Goal: Task Accomplishment & Management: Manage account settings

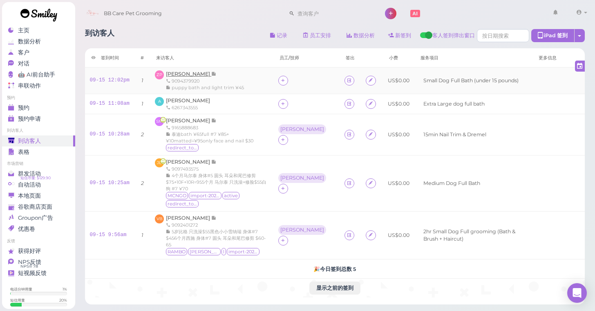
click at [195, 74] on span "[PERSON_NAME]" at bounding box center [188, 74] width 45 height 6
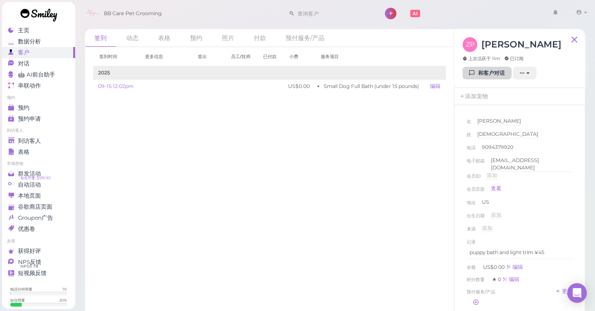
click at [483, 70] on link "和客户对话" at bounding box center [487, 73] width 49 height 13
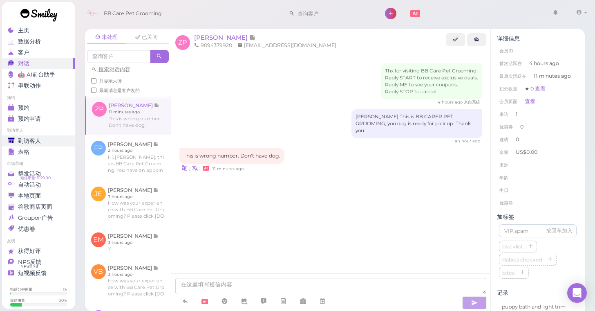
click at [25, 144] on link "到访客人" at bounding box center [38, 140] width 73 height 11
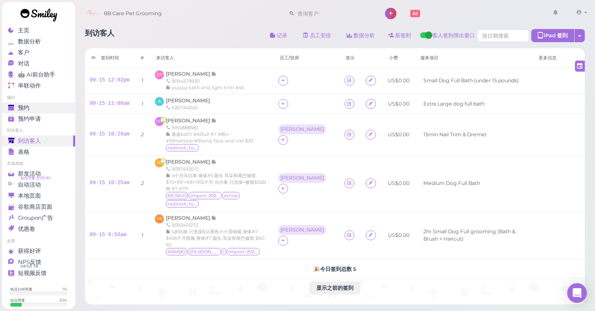
click at [35, 104] on div "预约" at bounding box center [37, 107] width 59 height 7
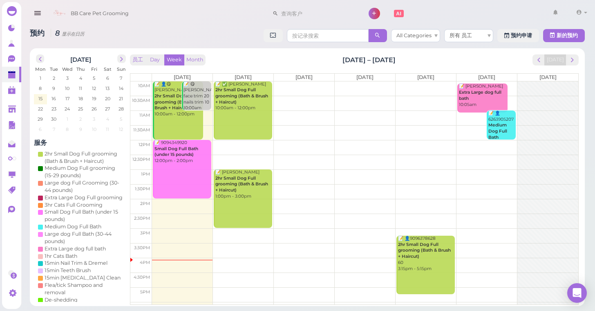
click at [188, 171] on link "📝 9094349920 Small Dog Full Bath (under 15 pounds) 12:00pm - 2:00pm" at bounding box center [182, 169] width 58 height 58
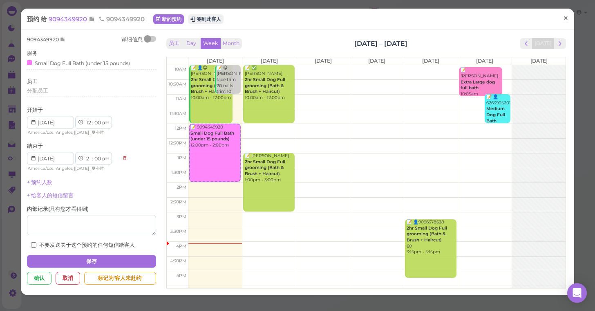
click at [562, 23] on link "×" at bounding box center [566, 18] width 15 height 19
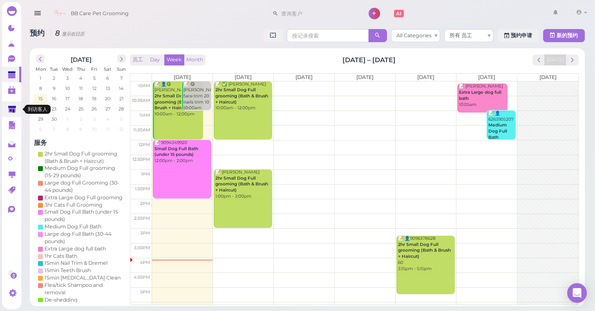
click at [17, 102] on link at bounding box center [11, 109] width 19 height 16
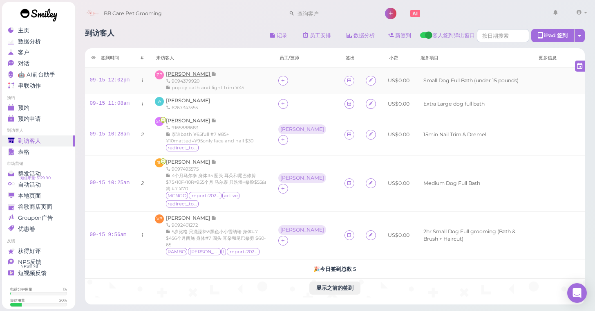
click at [192, 71] on span "[PERSON_NAME]" at bounding box center [188, 74] width 45 height 6
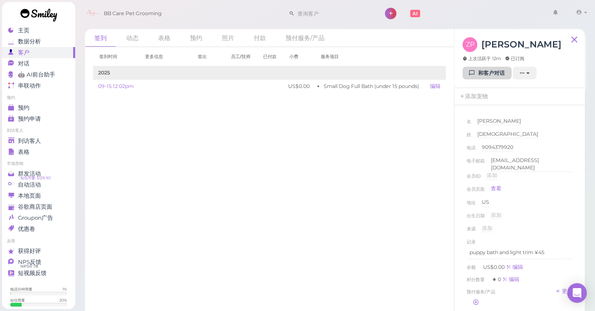
click at [495, 76] on link "和客户对话" at bounding box center [487, 73] width 49 height 13
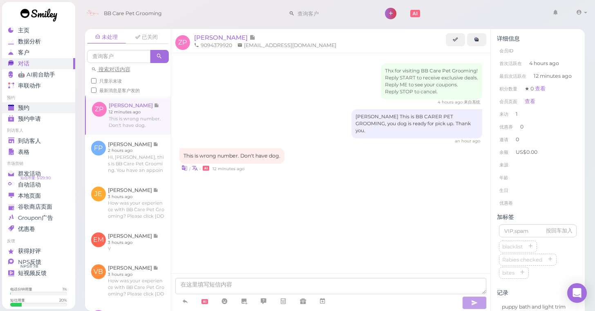
click at [39, 109] on div "预约" at bounding box center [37, 107] width 59 height 7
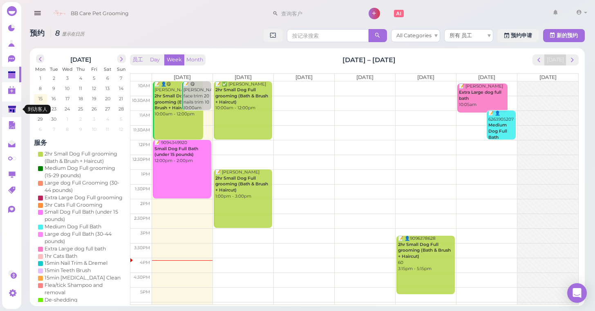
click at [10, 112] on polygon at bounding box center [12, 109] width 8 height 7
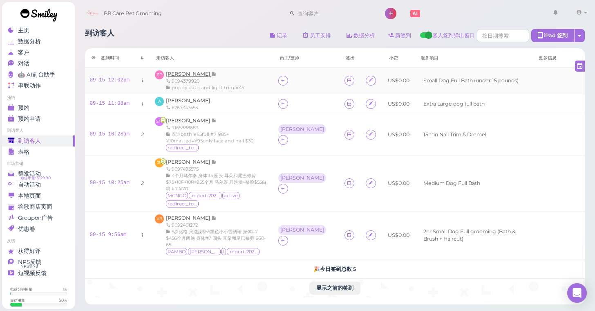
click at [183, 74] on span "[PERSON_NAME]" at bounding box center [188, 74] width 45 height 6
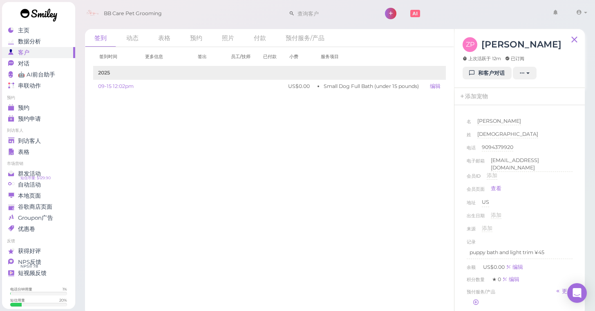
click at [574, 247] on div "名 [GEOGRAPHIC_DATA][PERSON_NAME][GEOGRAPHIC_DATA] 姓 [PERSON_NAME] [PERSON_NAME]…" at bounding box center [520, 219] width 114 height 212
click at [551, 251] on p "puppy bath and light trim ¥45" at bounding box center [520, 252] width 100 height 7
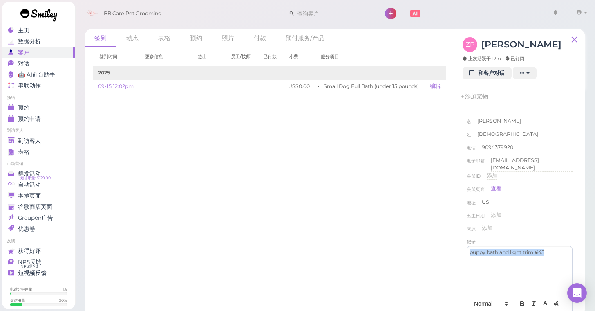
drag, startPoint x: 551, startPoint y: 251, endPoint x: 470, endPoint y: 251, distance: 81.4
click at [470, 251] on p "puppy bath and light trim ¥45" at bounding box center [520, 252] width 100 height 7
click at [492, 121] on div "名 [GEOGRAPHIC_DATA][PERSON_NAME][GEOGRAPHIC_DATA]" at bounding box center [520, 123] width 106 height 13
click at [504, 121] on div "名 [GEOGRAPHIC_DATA][PERSON_NAME][GEOGRAPHIC_DATA]" at bounding box center [520, 123] width 106 height 13
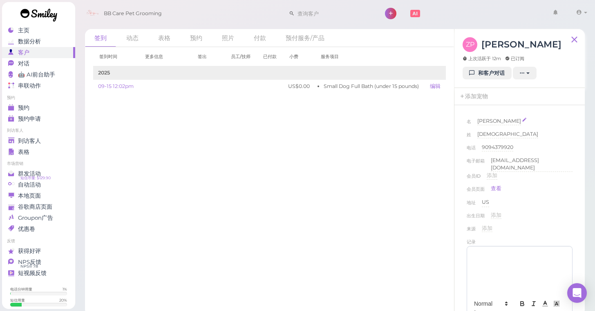
click at [490, 121] on span "[PERSON_NAME]" at bounding box center [500, 121] width 44 height 6
type input "Z"
click at [486, 137] on button "完成" at bounding box center [485, 135] width 15 height 9
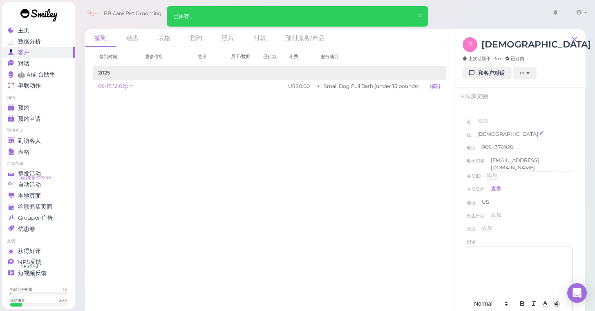
click at [487, 135] on div "[DEMOGRAPHIC_DATA]" at bounding box center [508, 134] width 61 height 8
type input "P"
click at [487, 146] on button "完成" at bounding box center [485, 148] width 15 height 9
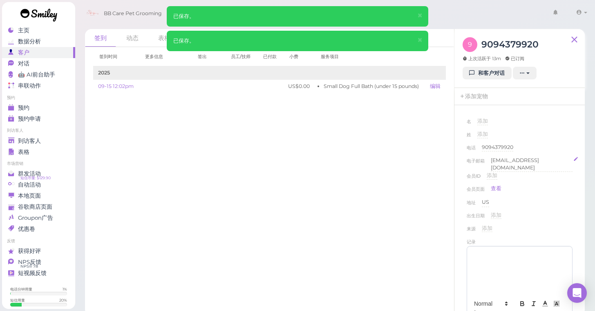
click at [531, 159] on div "[EMAIL_ADDRESS][DOMAIN_NAME]" at bounding box center [532, 164] width 82 height 15
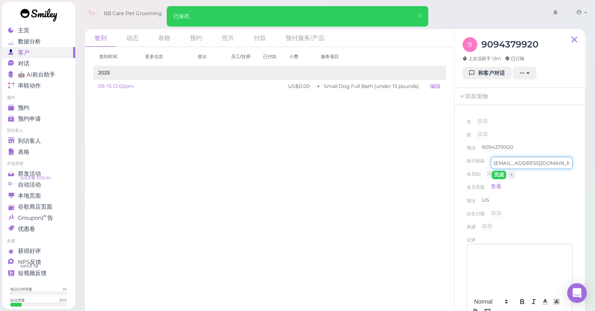
drag, startPoint x: 564, startPoint y: 161, endPoint x: 494, endPoint y: 164, distance: 70.4
click at [494, 164] on input "[EMAIL_ADDRESS][DOMAIN_NAME]" at bounding box center [532, 163] width 82 height 12
click at [498, 175] on button "完成" at bounding box center [499, 175] width 15 height 9
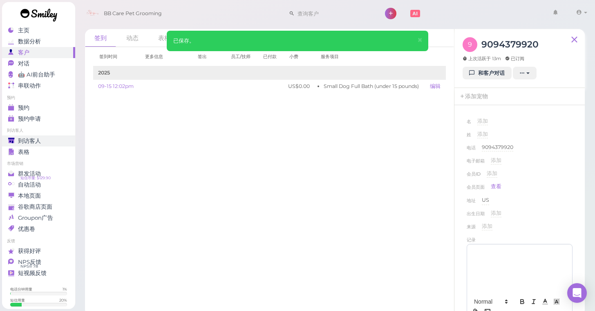
click at [54, 142] on div "到访客人" at bounding box center [37, 140] width 59 height 7
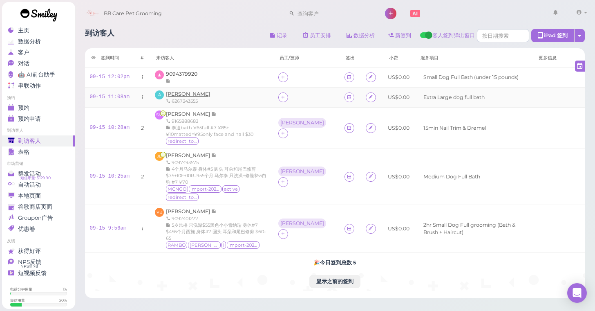
click at [180, 92] on span "[PERSON_NAME]" at bounding box center [188, 94] width 44 height 6
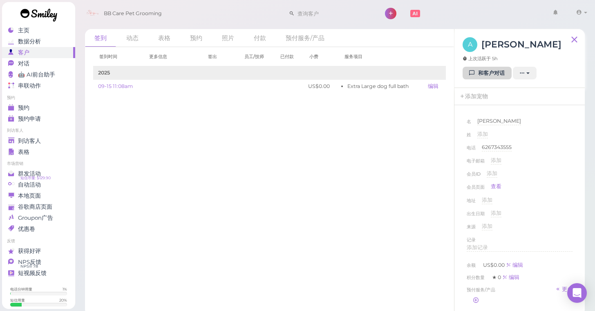
click at [473, 75] on icon at bounding box center [472, 73] width 5 height 6
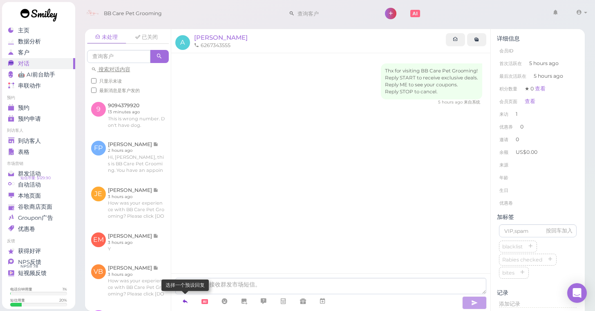
click at [191, 300] on link at bounding box center [185, 301] width 20 height 14
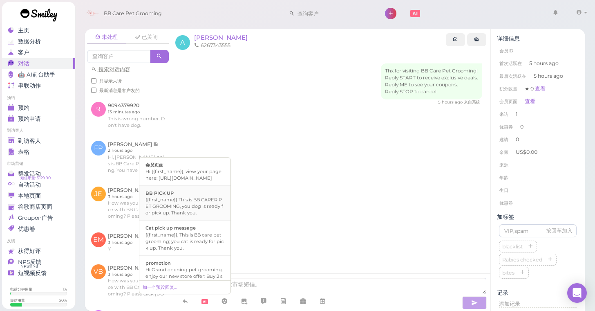
click at [202, 213] on div "{{first_name}} This is BB CARER PET GROOMING, you dog is ready for pick up. Tha…" at bounding box center [185, 206] width 79 height 20
type textarea "{{first_name}} This is BB CARER PET GROOMING, you dog is ready for pick up. Tha…"
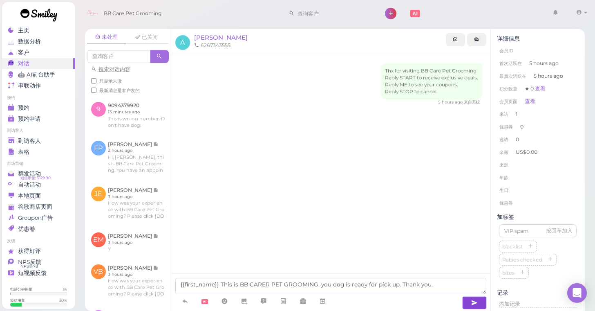
click at [481, 303] on button "button" at bounding box center [474, 302] width 25 height 13
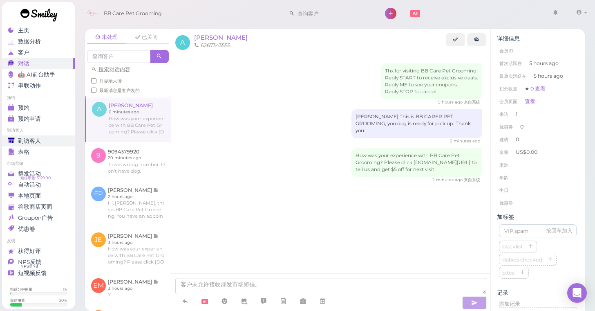
click at [47, 142] on div "到访客人" at bounding box center [37, 140] width 59 height 7
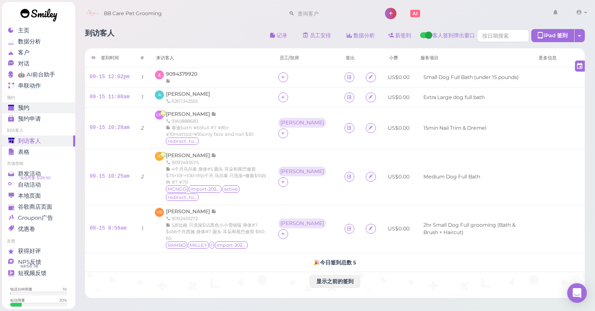
click at [45, 107] on div "预约" at bounding box center [37, 107] width 59 height 7
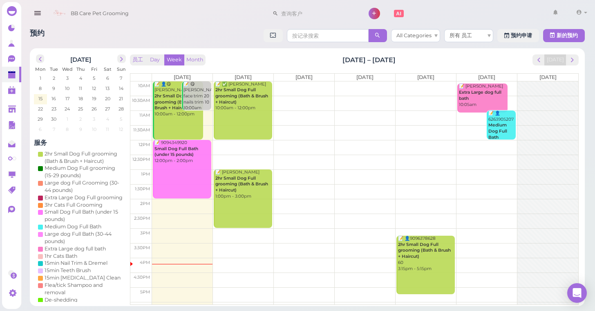
click at [168, 156] on div "📝 9094349920 Small Dog Full Bath (under 15 pounds) 12:00pm - 2:00pm" at bounding box center [182, 152] width 57 height 24
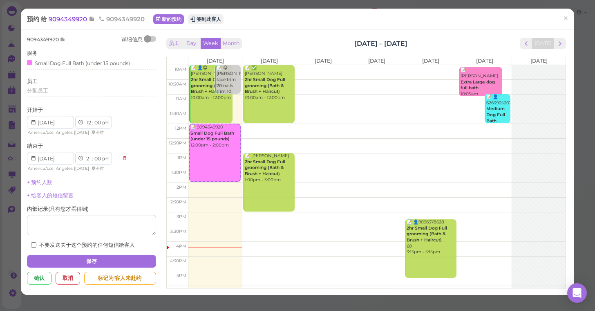
click at [78, 22] on span "9094349920" at bounding box center [69, 19] width 40 height 8
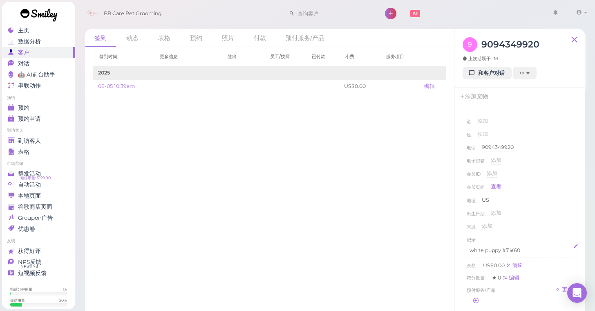
click at [523, 250] on p "white puppy #7 ¥60" at bounding box center [520, 250] width 100 height 7
click at [561, 230] on div "来源 添加" at bounding box center [520, 228] width 106 height 13
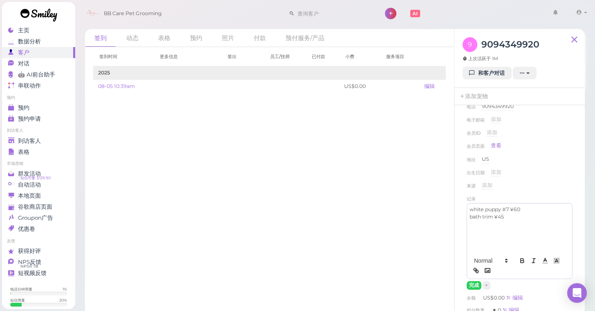
scroll to position [41, 0]
click at [475, 281] on button "完成" at bounding box center [474, 285] width 15 height 9
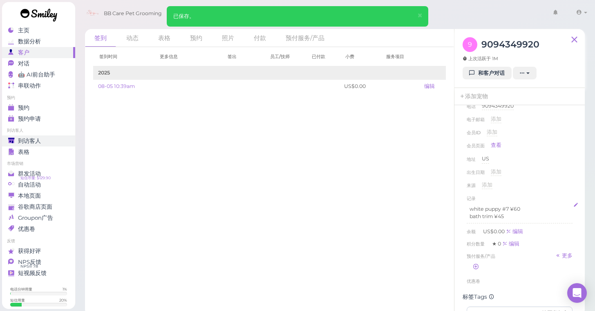
click at [49, 143] on div "到访客人" at bounding box center [37, 140] width 59 height 7
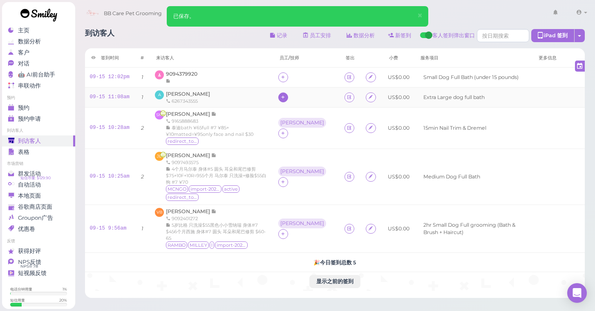
click at [288, 95] on div at bounding box center [283, 97] width 10 height 10
click at [313, 151] on div "[PERSON_NAME]" at bounding box center [349, 148] width 114 height 16
click at [175, 93] on span "[PERSON_NAME]" at bounding box center [188, 94] width 44 height 6
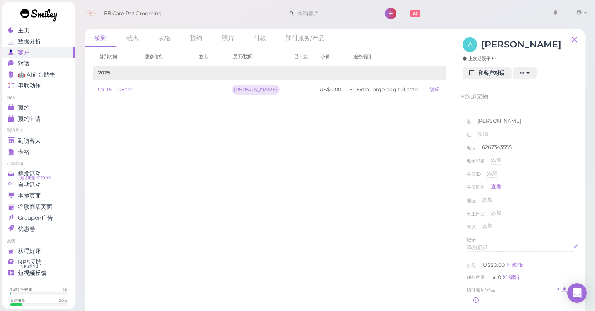
click at [480, 250] on div "添加记录" at bounding box center [520, 248] width 106 height 8
click at [575, 223] on div "名 Angela Angela 姓 添加 电话 6267343555 6267343555 电子邮箱 添加 会员ID 添加 会员页面 查看 地址 添加 出生日…" at bounding box center [520, 254] width 114 height 283
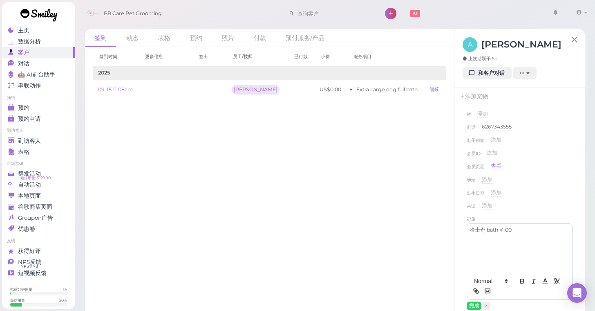
scroll to position [28, 0]
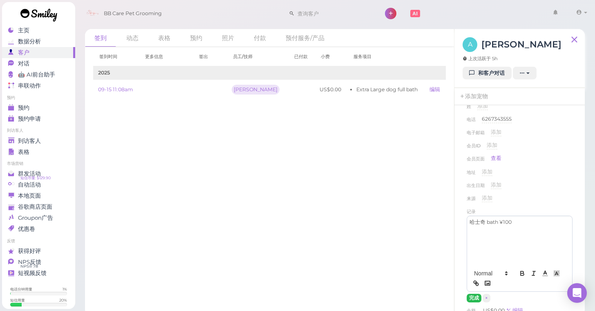
click at [473, 296] on button "完成" at bounding box center [474, 298] width 15 height 9
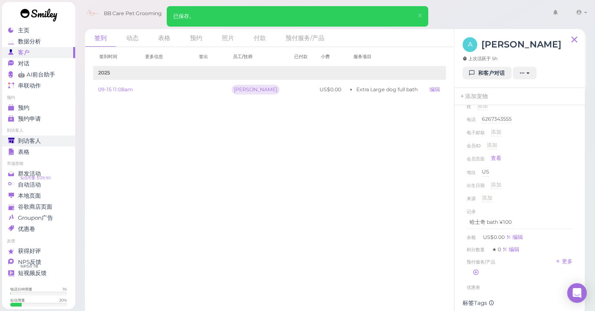
click at [19, 143] on span "到访客人" at bounding box center [29, 140] width 23 height 7
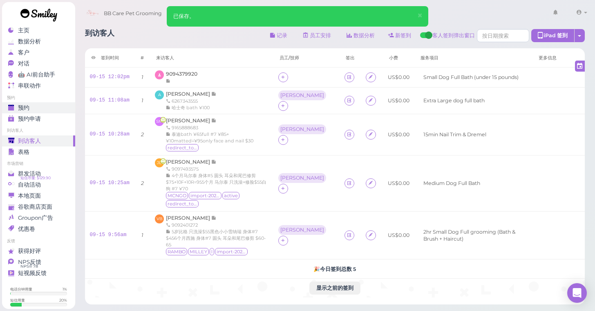
click at [71, 107] on link "预约" at bounding box center [38, 107] width 73 height 11
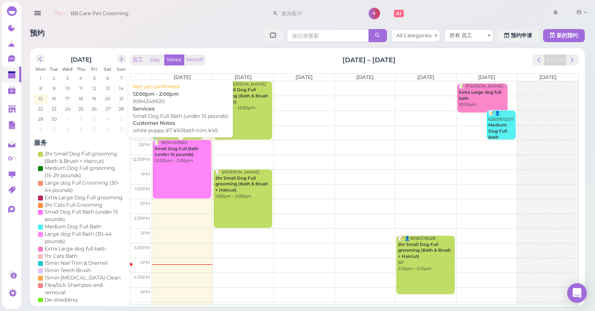
click at [176, 155] on b "Small Dog Full Bath (under 15 pounds)" at bounding box center [177, 151] width 44 height 11
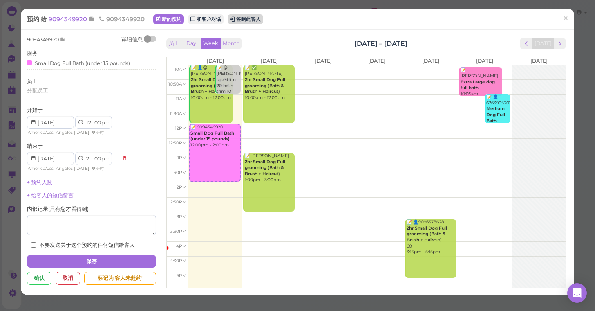
click at [243, 19] on button "签到此客人" at bounding box center [246, 19] width 36 height 10
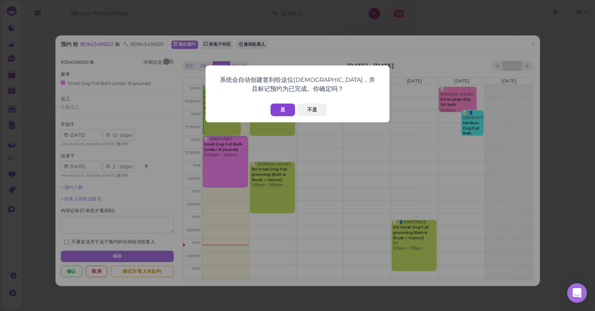
click at [282, 112] on button "是" at bounding box center [283, 109] width 25 height 13
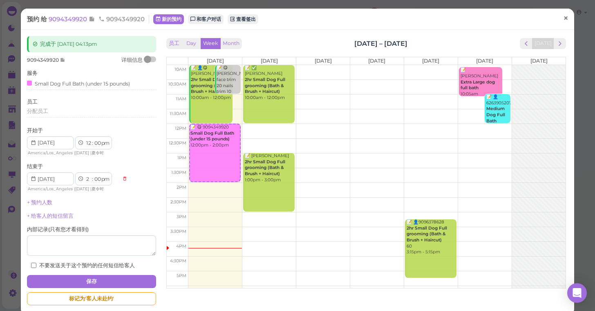
click at [562, 17] on link "×" at bounding box center [566, 18] width 15 height 19
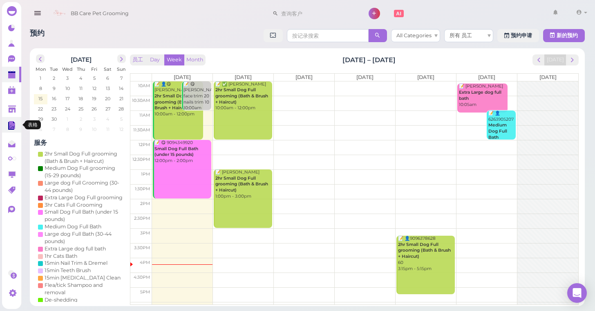
click at [5, 117] on link at bounding box center [11, 125] width 19 height 16
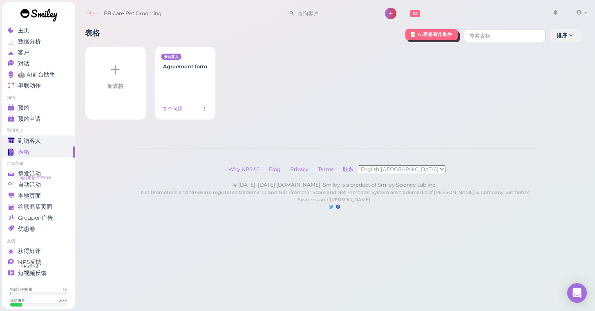
click at [26, 135] on link "到访客人" at bounding box center [38, 140] width 73 height 11
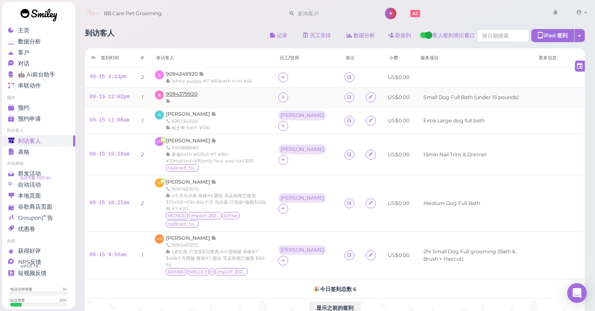
click at [187, 94] on span "9094379920" at bounding box center [181, 94] width 31 height 6
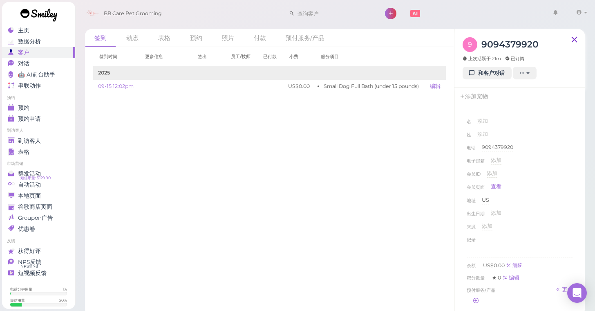
click at [577, 36] on icon at bounding box center [575, 40] width 10 height 12
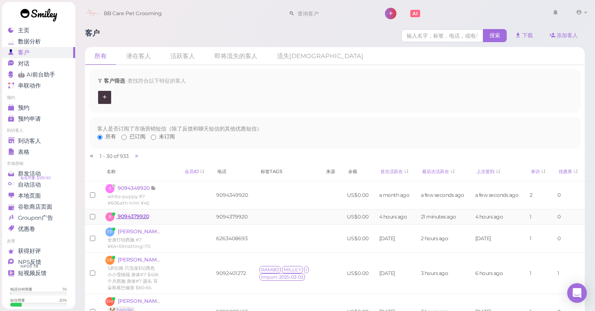
click at [129, 213] on span "9094379920" at bounding box center [133, 216] width 31 height 6
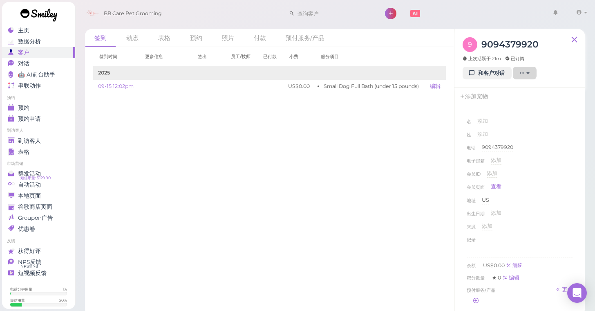
click at [528, 75] on button "button" at bounding box center [525, 73] width 24 height 13
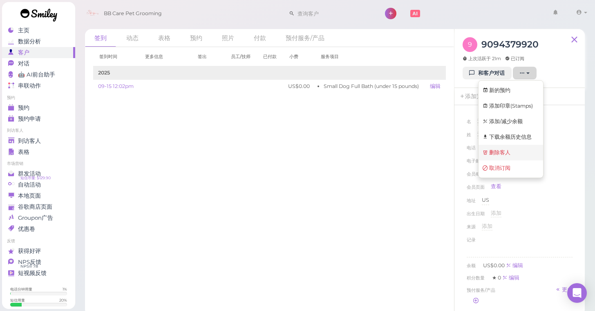
click at [517, 145] on link "删除客人" at bounding box center [511, 153] width 65 height 16
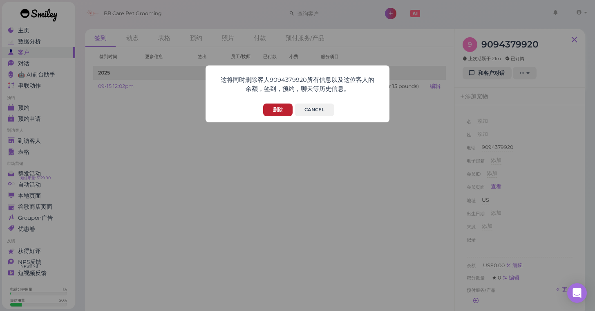
click at [278, 108] on button "删除" at bounding box center [277, 109] width 29 height 13
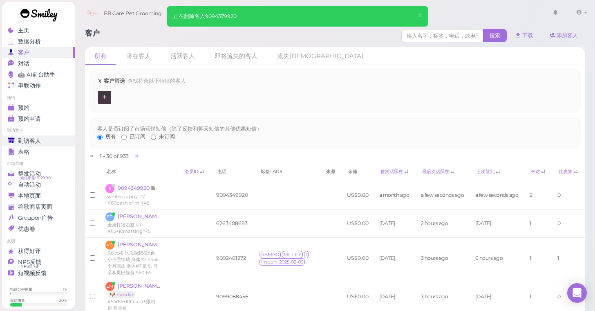
click at [43, 139] on div "到访客人" at bounding box center [37, 140] width 59 height 7
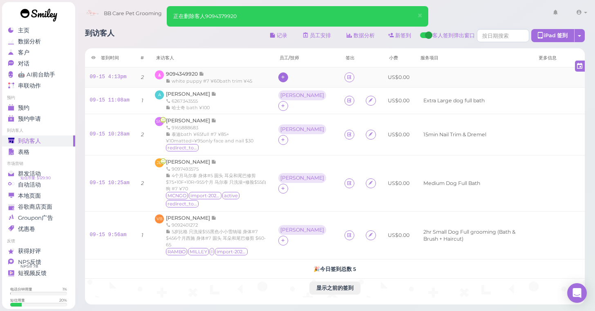
click at [286, 77] on icon at bounding box center [283, 77] width 5 height 6
click at [310, 130] on div "[PERSON_NAME]" at bounding box center [349, 128] width 114 height 16
